Goal: Task Accomplishment & Management: Complete application form

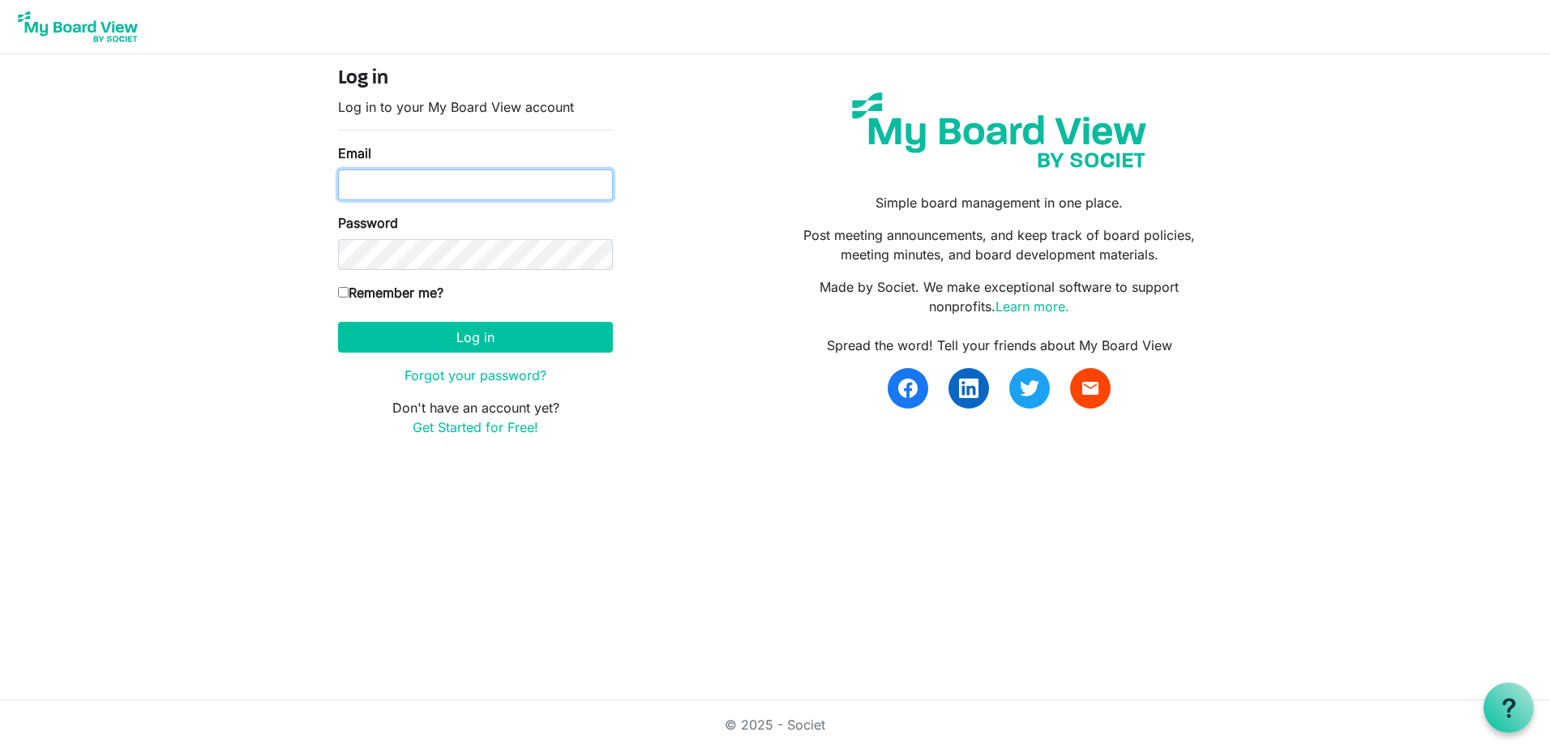
click at [371, 182] on input "Email" at bounding box center [475, 184] width 275 height 31
type input "[EMAIL_ADDRESS][DOMAIN_NAME]"
click at [492, 433] on link "Get Started for Free!" at bounding box center [476, 427] width 126 height 16
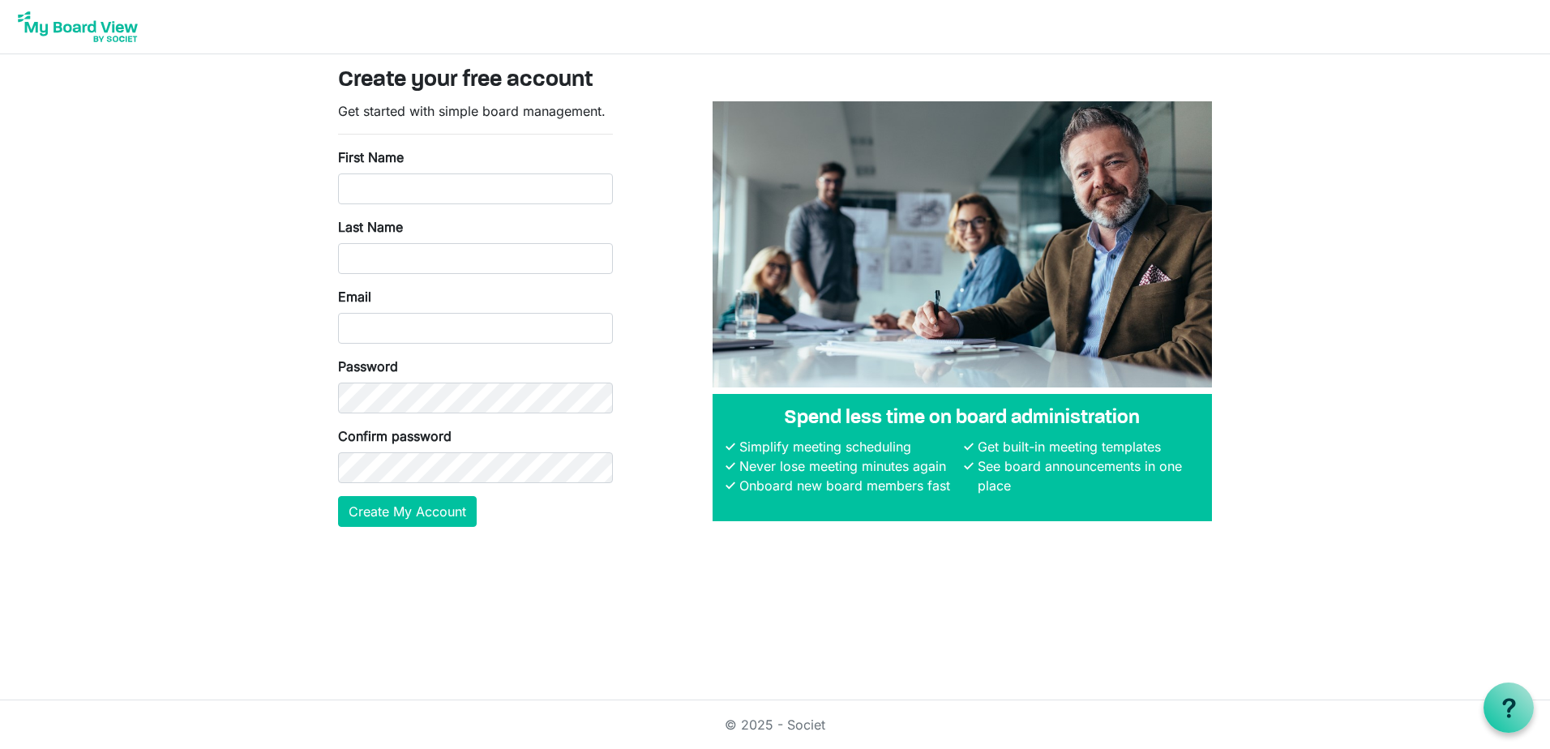
click at [510, 166] on div "First Name" at bounding box center [475, 176] width 275 height 57
click at [508, 182] on input "First Name" at bounding box center [475, 188] width 275 height 31
type input "Lacey"
type input "[PERSON_NAME]"
type input "[EMAIL_ADDRESS][DOMAIN_NAME]"
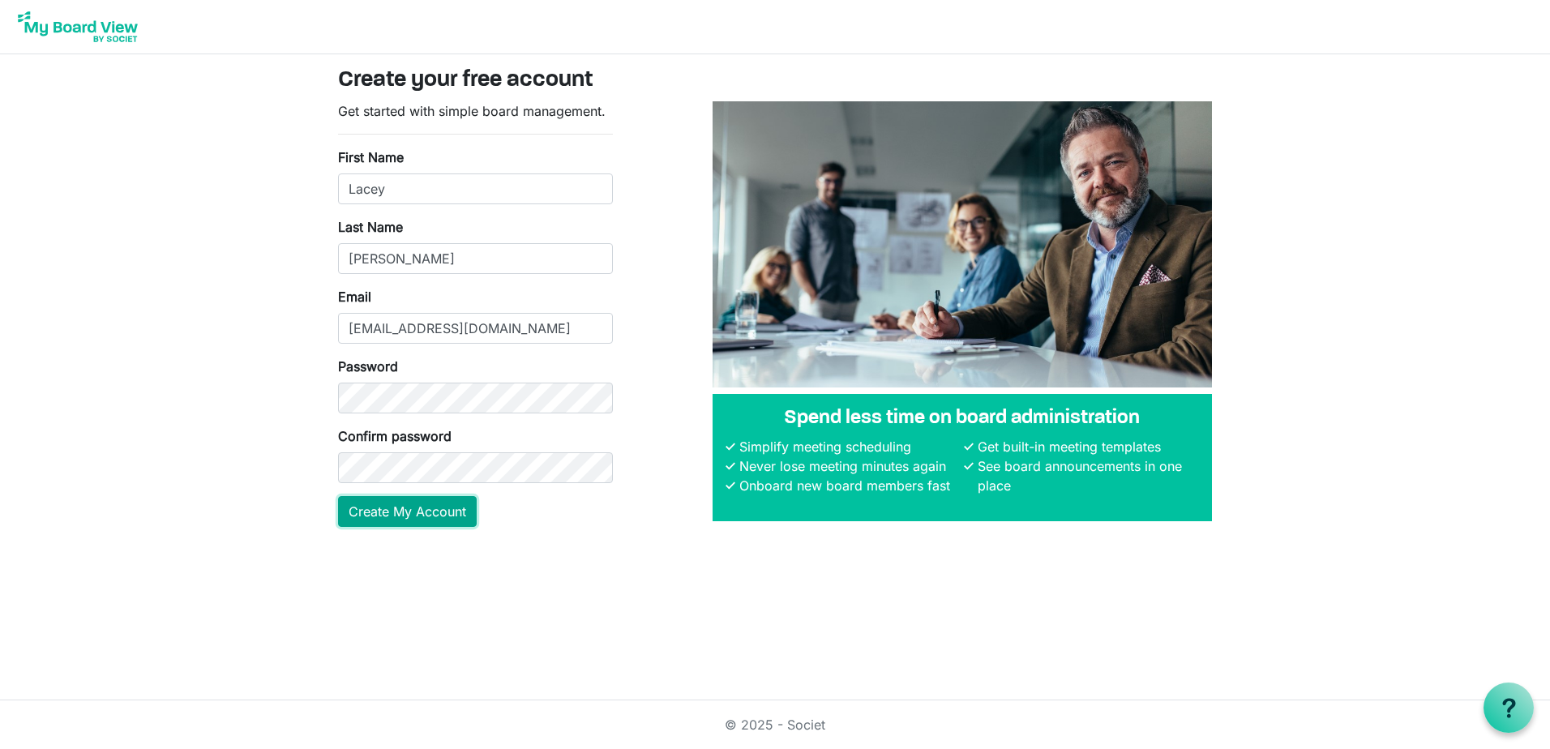
click at [423, 518] on button "Create My Account" at bounding box center [407, 511] width 139 height 31
